Goal: Task Accomplishment & Management: Use online tool/utility

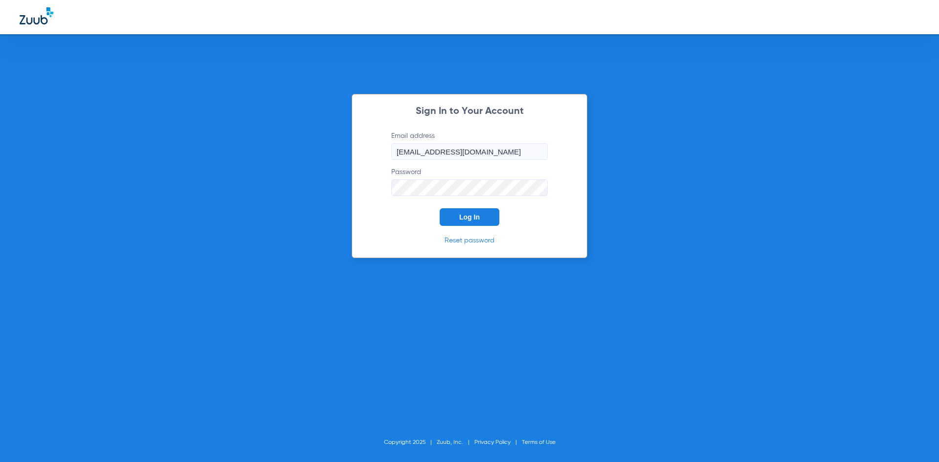
click at [475, 221] on span "Log In" at bounding box center [469, 217] width 21 height 8
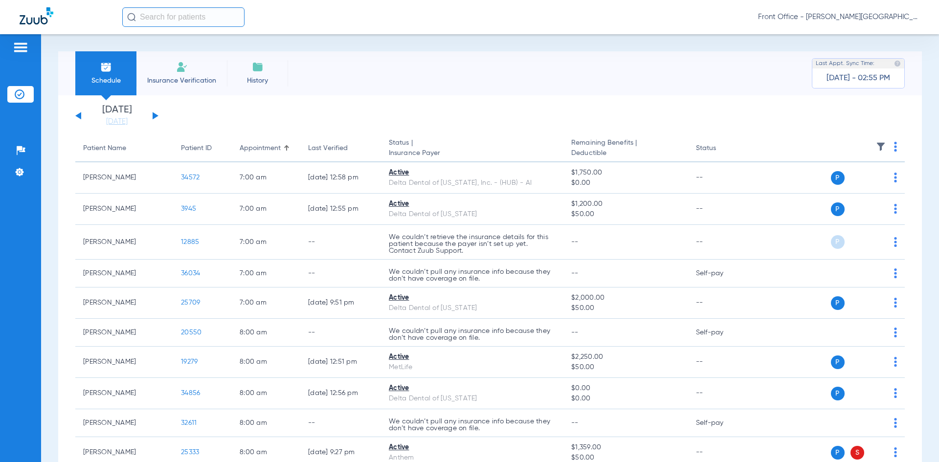
click at [175, 79] on span "Insurance Verification" at bounding box center [182, 81] width 76 height 10
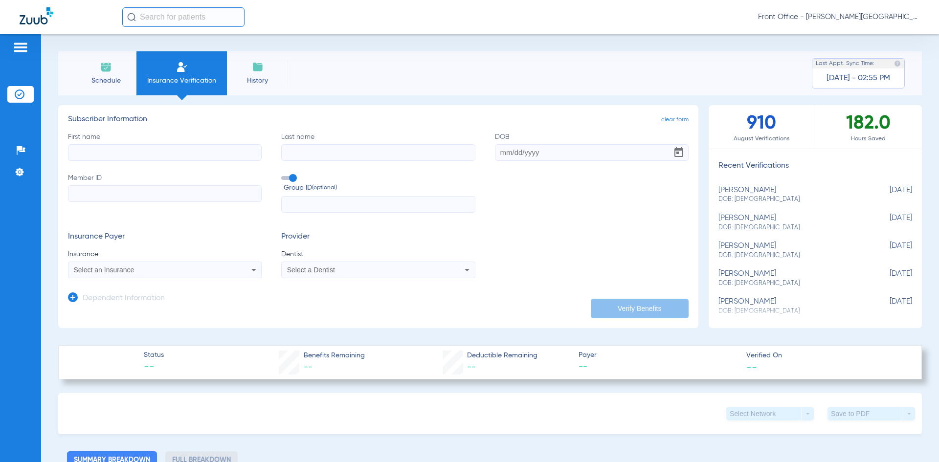
click at [110, 70] on img at bounding box center [106, 67] width 12 height 12
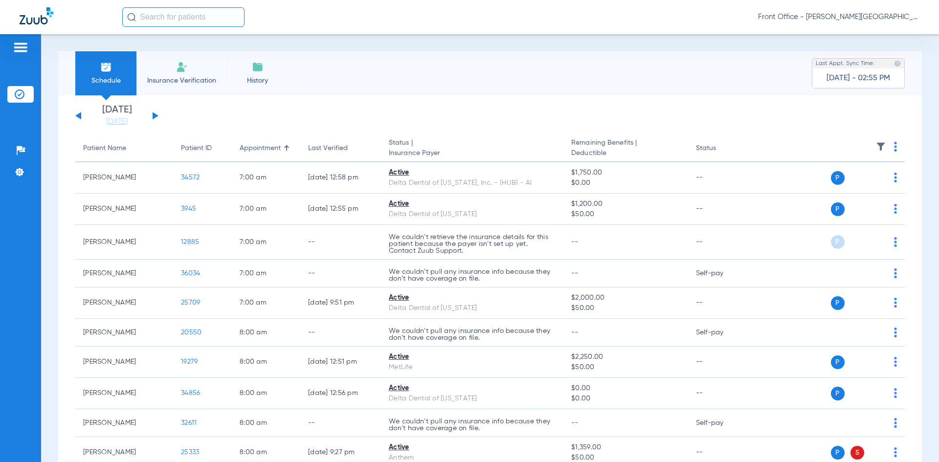
click at [157, 116] on button at bounding box center [156, 115] width 6 height 7
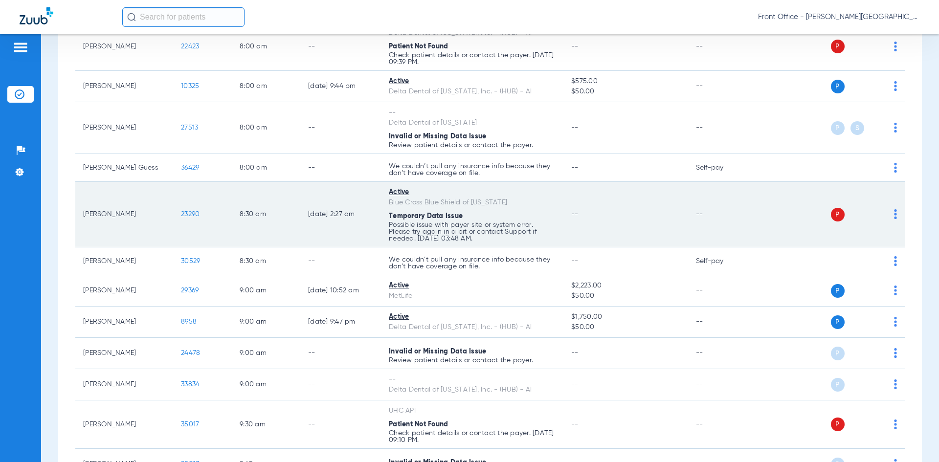
scroll to position [342, 0]
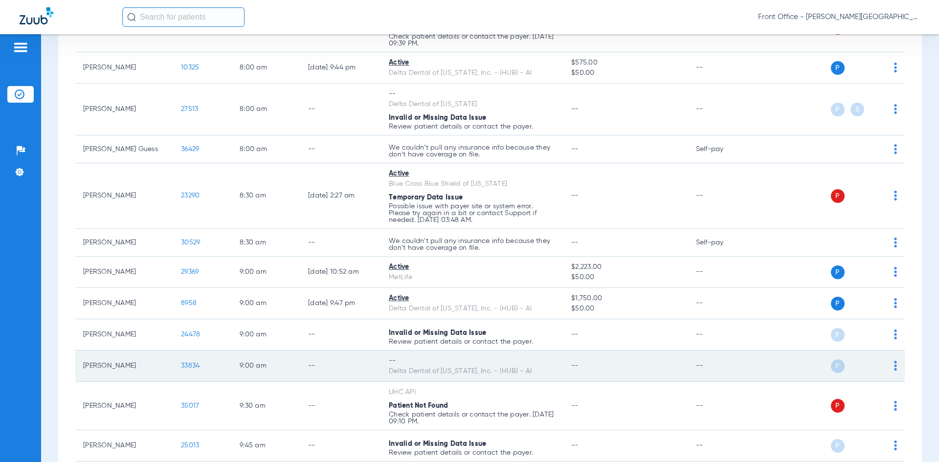
click at [194, 366] on span "33834" at bounding box center [190, 365] width 19 height 7
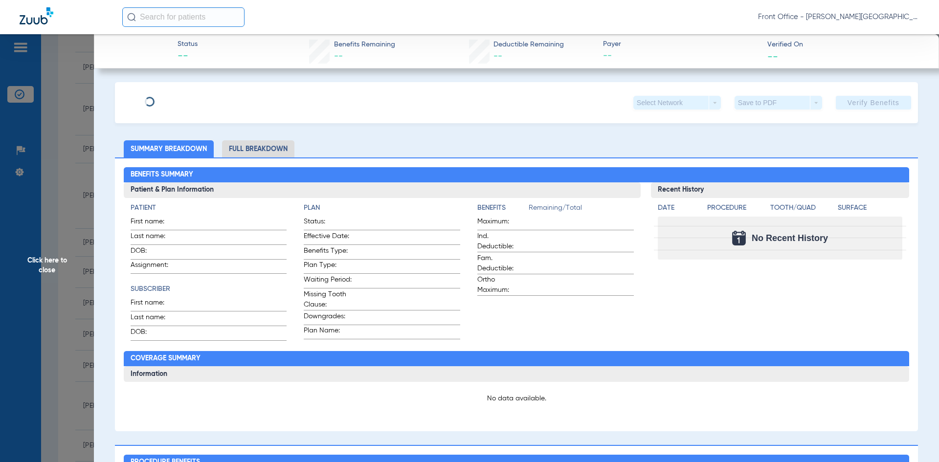
type input "[PERSON_NAME]"
type input "Becarevic"
type input "[DATE]"
type input "403490576"
type input "6793704004"
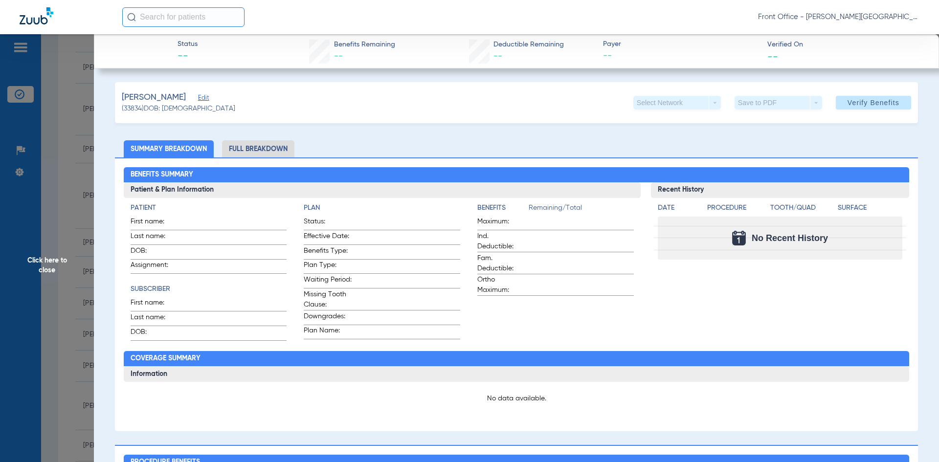
click at [279, 158] on div "Benefits Summary Patient & Plan Information Patient First name: Last name: DOB:…" at bounding box center [516, 295] width 803 height 274
click at [203, 101] on span "Edit" at bounding box center [202, 98] width 9 height 9
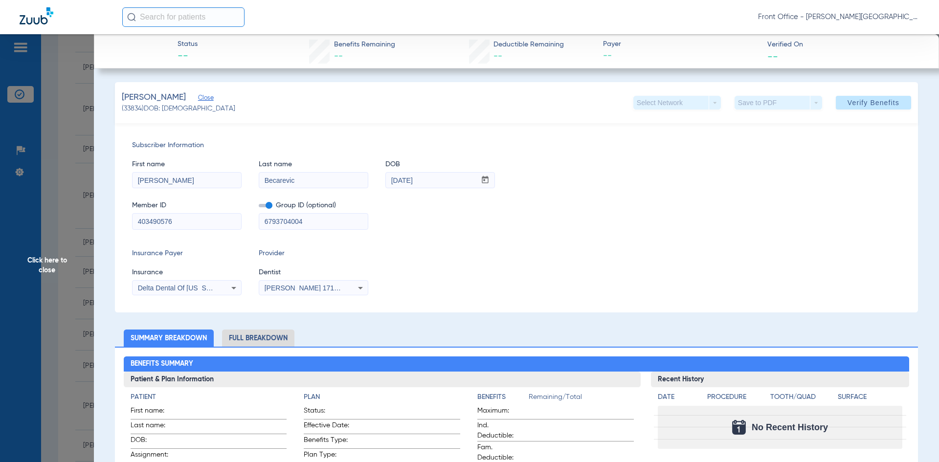
drag, startPoint x: 190, startPoint y: 228, endPoint x: 113, endPoint y: 227, distance: 77.3
type input "12757"
drag, startPoint x: 168, startPoint y: 220, endPoint x: 54, endPoint y: 214, distance: 113.6
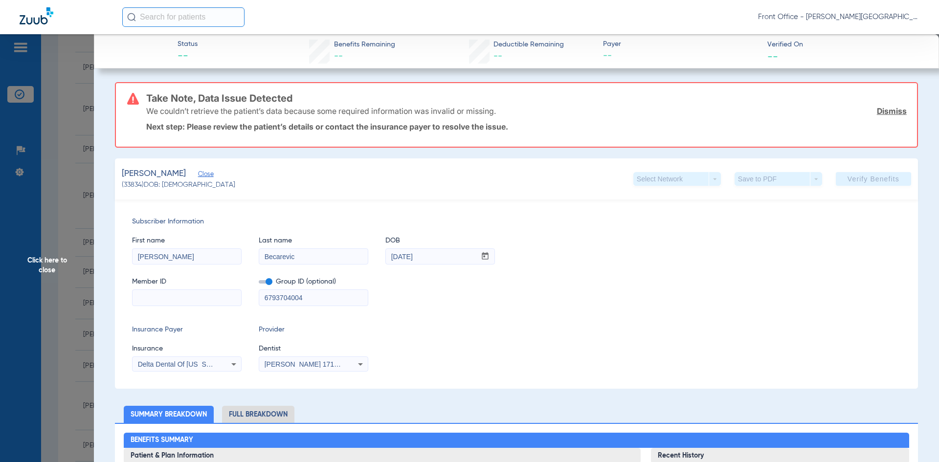
paste input "127578920"
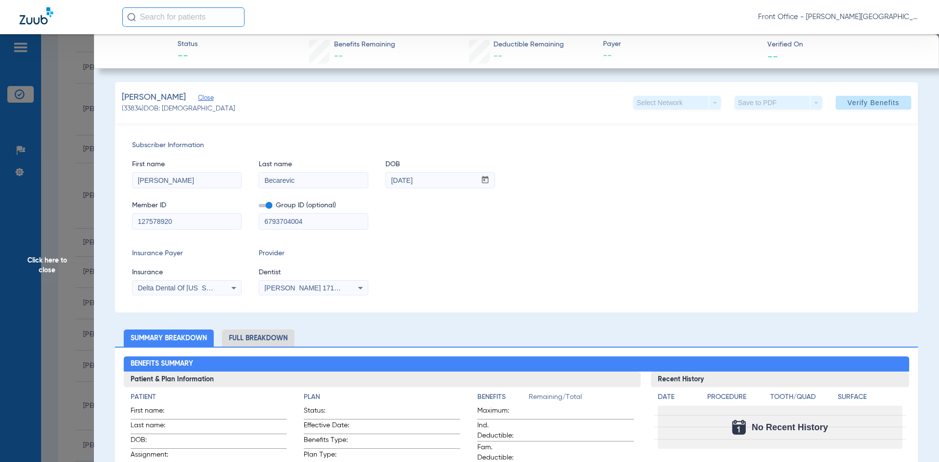
type input "127578920"
drag, startPoint x: 315, startPoint y: 222, endPoint x: 158, endPoint y: 199, distance: 159.2
click at [165, 205] on div "Member ID 127578920 Group ID (optional) 6793704004" at bounding box center [516, 211] width 769 height 38
click at [178, 291] on span "Delta Dental Of [US_STATE], Inc. - (Hub) - Ai" at bounding box center [206, 288] width 137 height 8
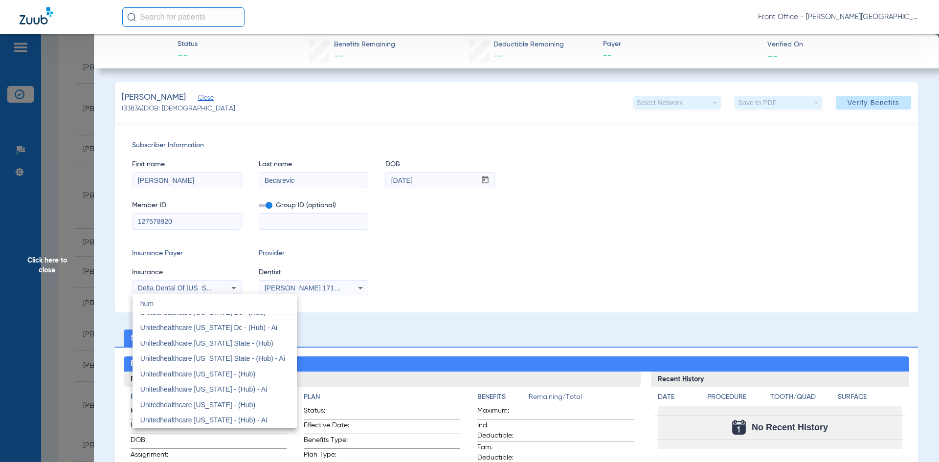
scroll to position [0, 0]
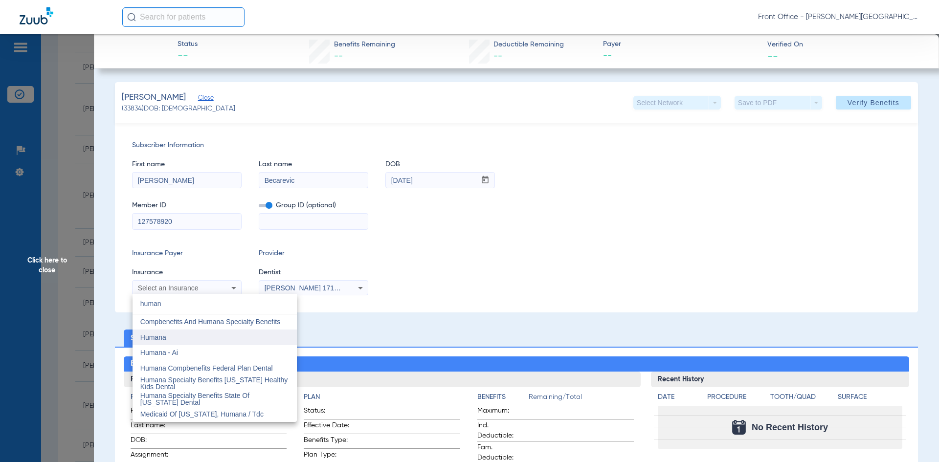
type input "human"
click at [155, 338] on span "Humana" at bounding box center [153, 338] width 26 height 8
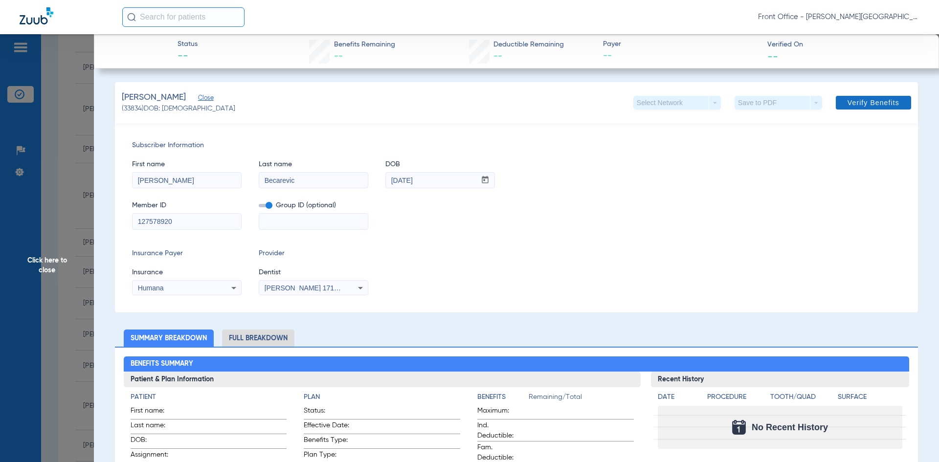
click at [848, 102] on span "Verify Benefits" at bounding box center [874, 103] width 52 height 8
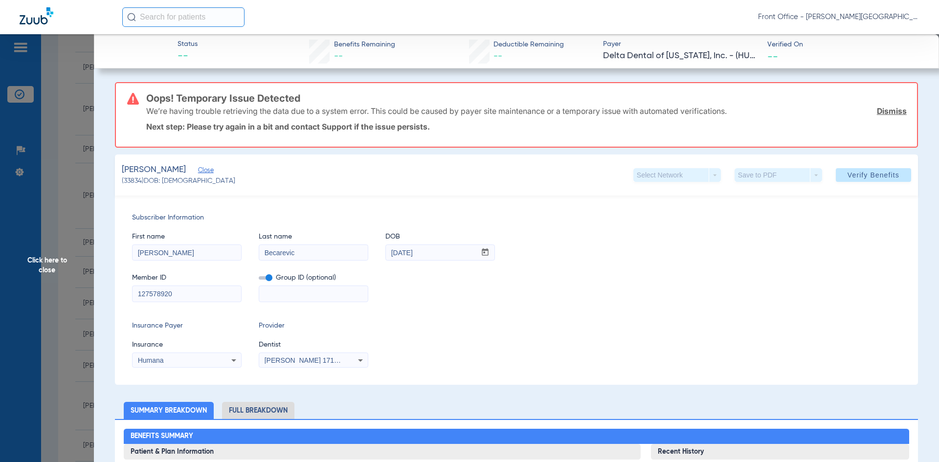
click at [896, 113] on link "Dismiss" at bounding box center [892, 111] width 30 height 10
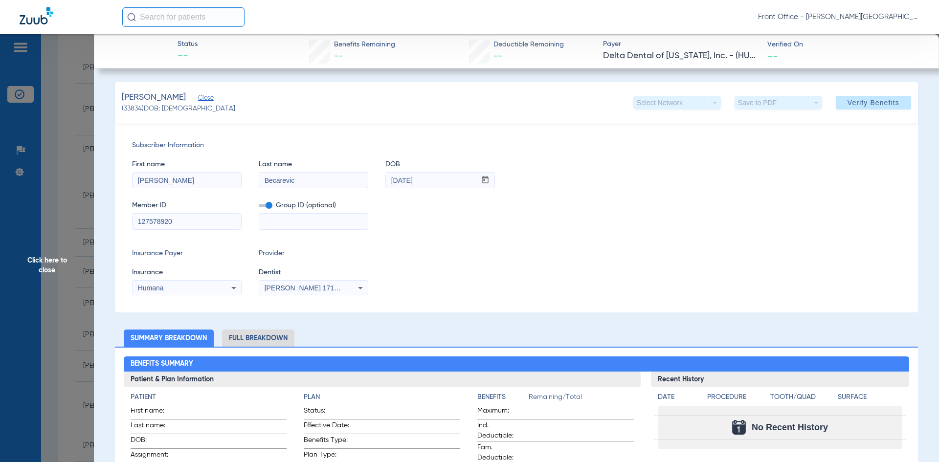
drag, startPoint x: 178, startPoint y: 224, endPoint x: 157, endPoint y: 227, distance: 21.9
type input "403490576"
click at [205, 289] on div "Humana" at bounding box center [177, 288] width 79 height 7
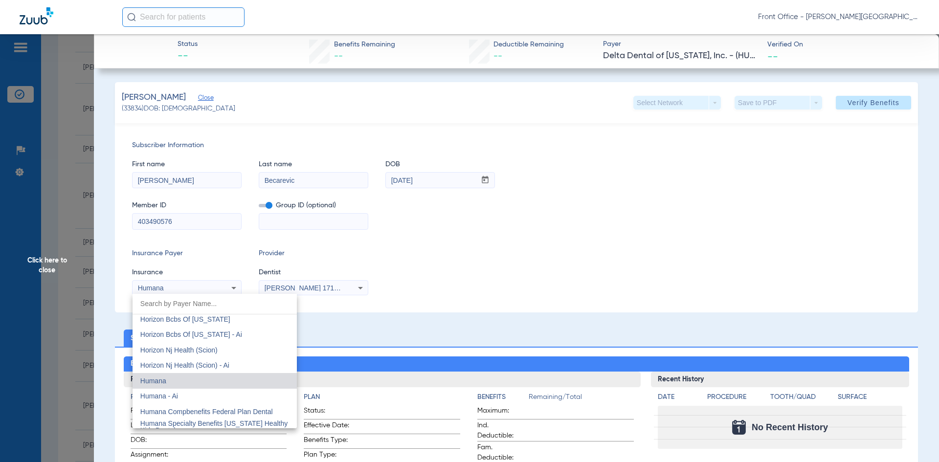
scroll to position [3572, 0]
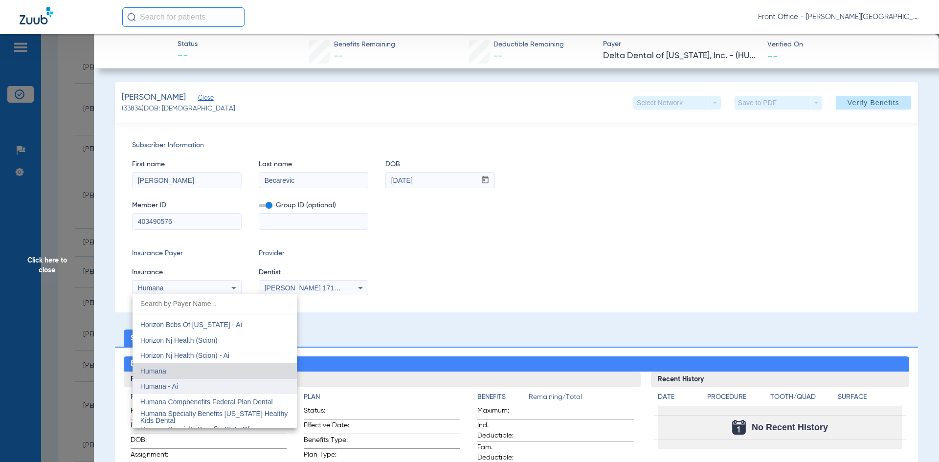
click at [174, 385] on span "Humana - Ai" at bounding box center [159, 387] width 38 height 8
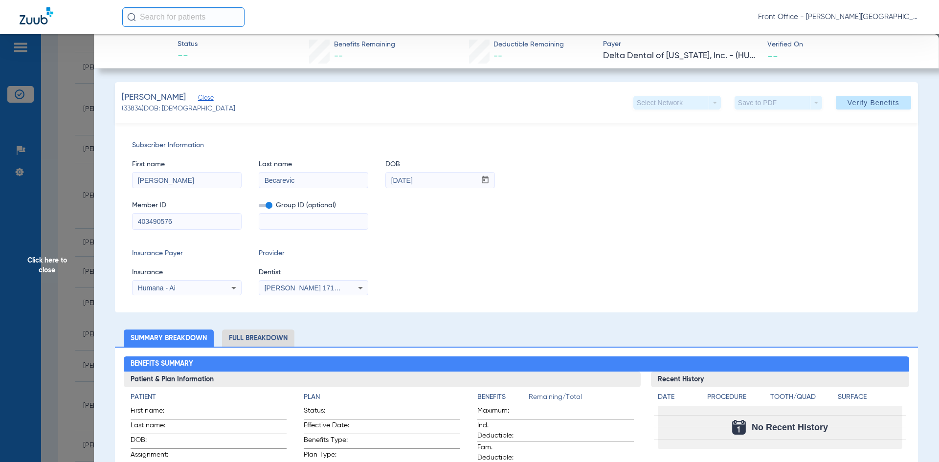
click at [866, 105] on span "Verify Benefits" at bounding box center [874, 103] width 52 height 8
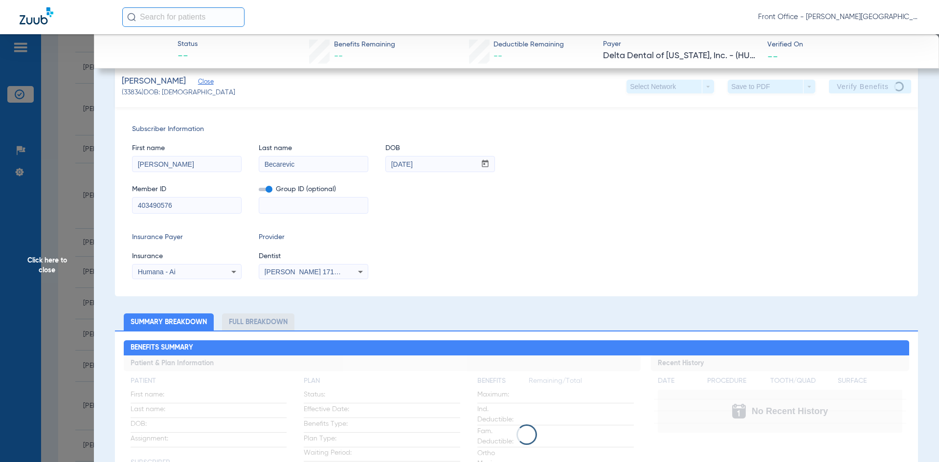
scroll to position [0, 0]
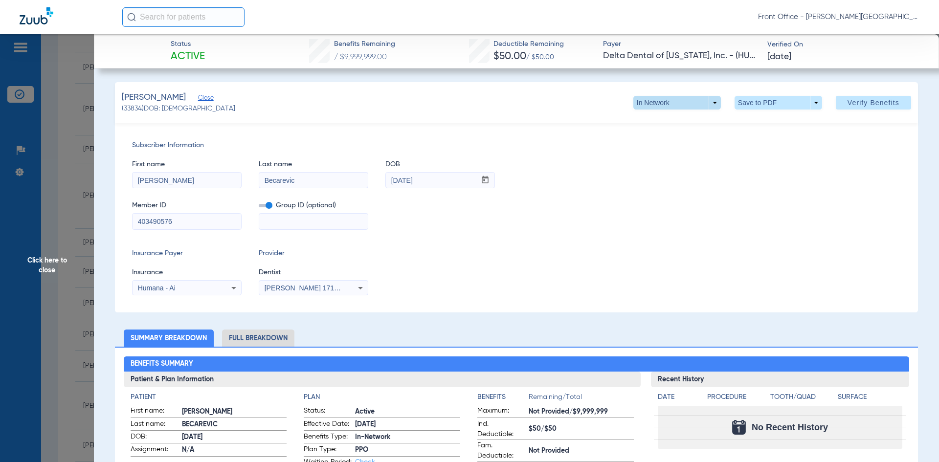
click at [670, 102] on span at bounding box center [676, 102] width 23 height 23
click at [659, 140] on span "Out of Network" at bounding box center [656, 141] width 45 height 7
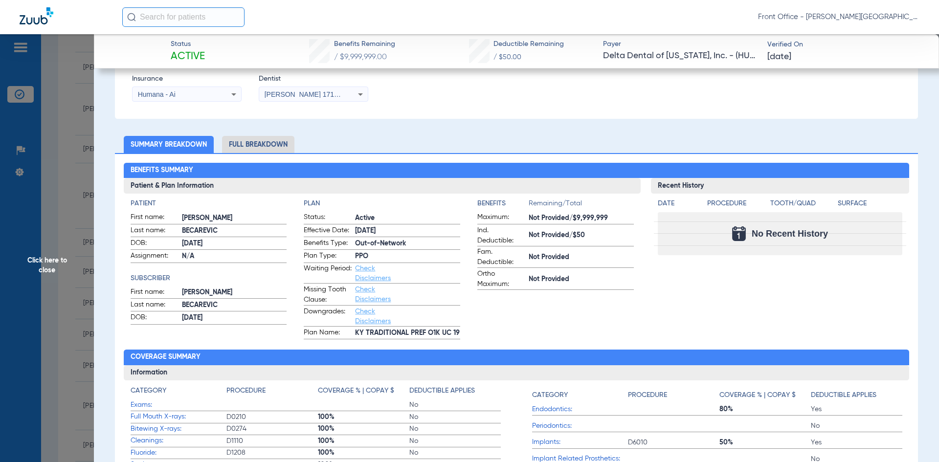
scroll to position [196, 0]
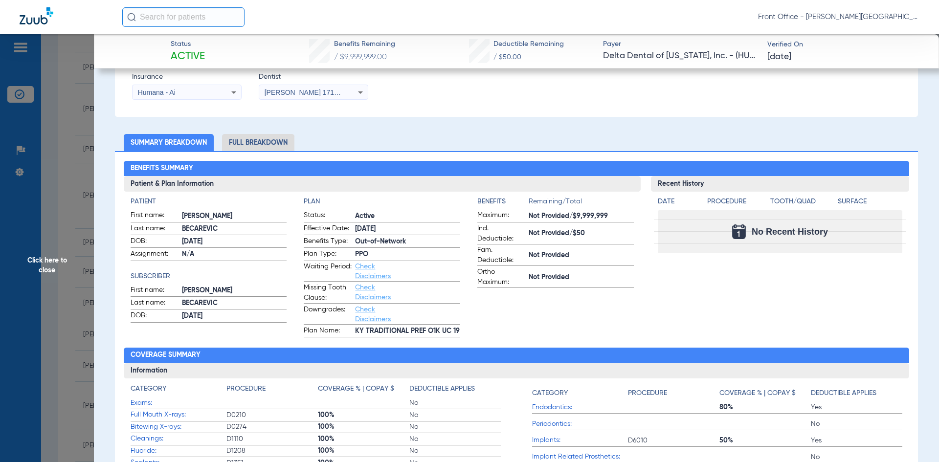
click at [360, 293] on span "Check Disclaimers" at bounding box center [379, 293] width 48 height 21
click at [360, 288] on link "Check Disclaimers" at bounding box center [373, 292] width 36 height 17
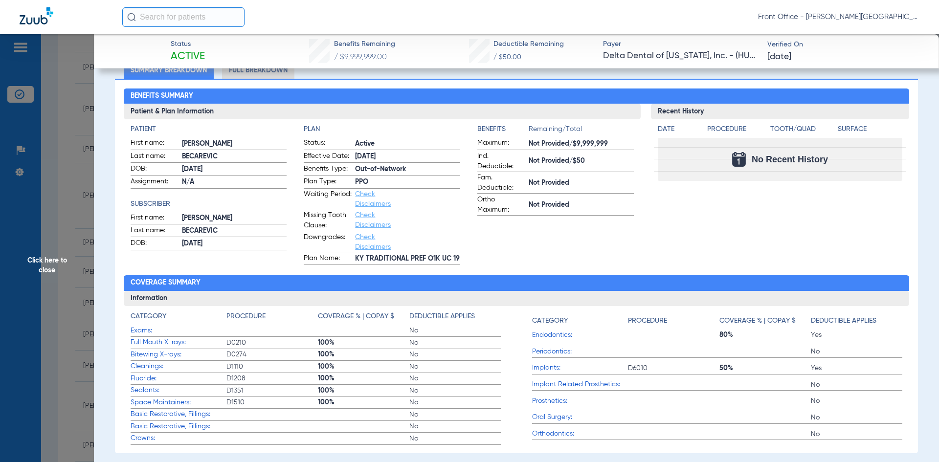
scroll to position [0, 0]
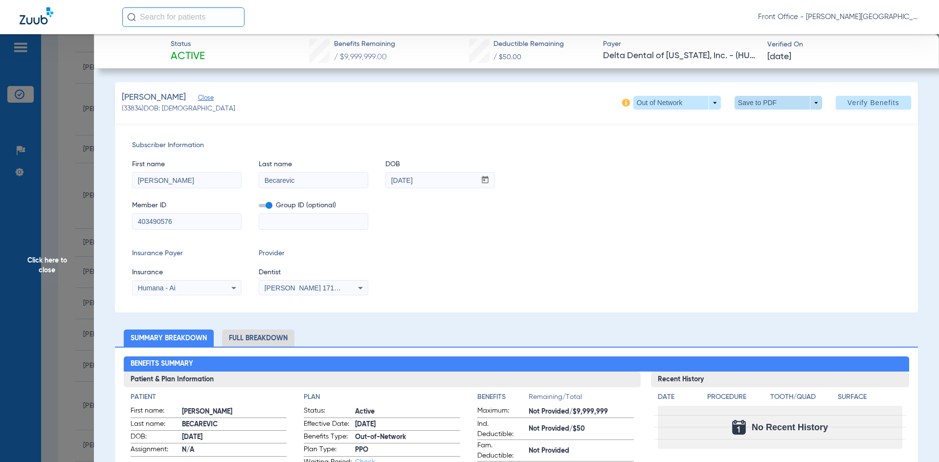
click at [774, 102] on span at bounding box center [777, 102] width 23 height 23
click at [765, 123] on span "Save to PDF" at bounding box center [774, 122] width 39 height 7
